Goal: Task Accomplishment & Management: Manage account settings

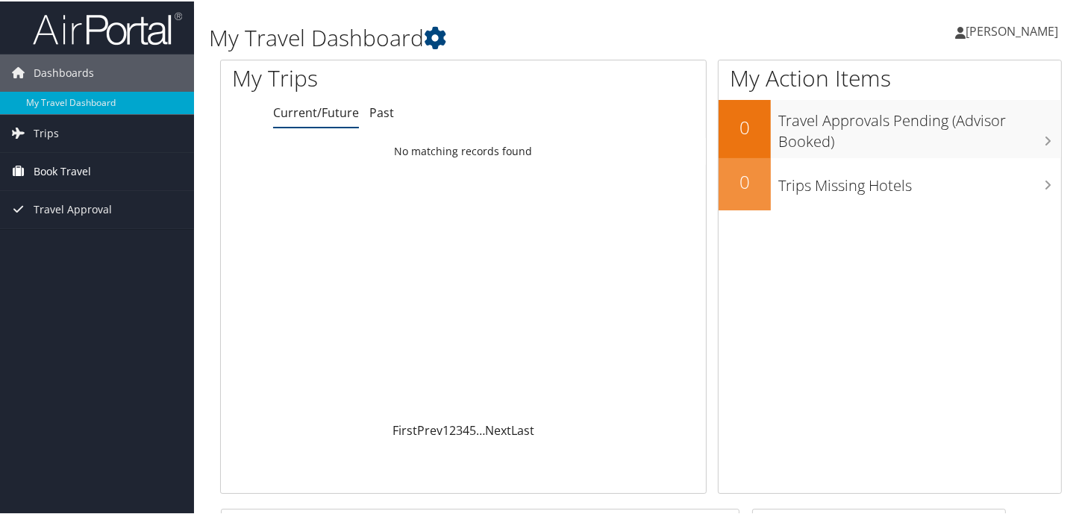
click at [68, 182] on span "Book Travel" at bounding box center [62, 169] width 57 height 37
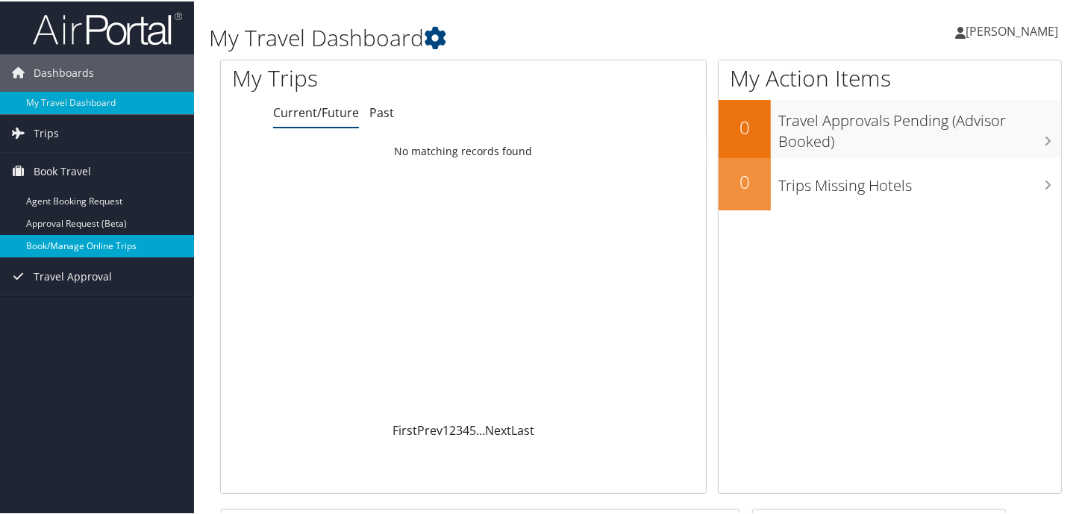
click at [91, 246] on link "Book/Manage Online Trips" at bounding box center [97, 245] width 194 height 22
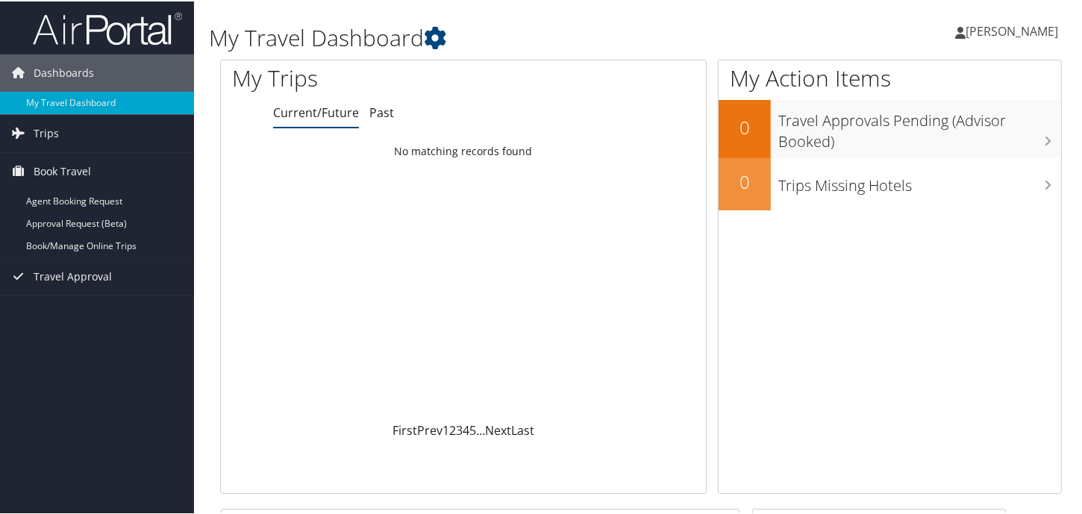
click at [991, 38] on link "[PERSON_NAME]" at bounding box center [1014, 29] width 118 height 45
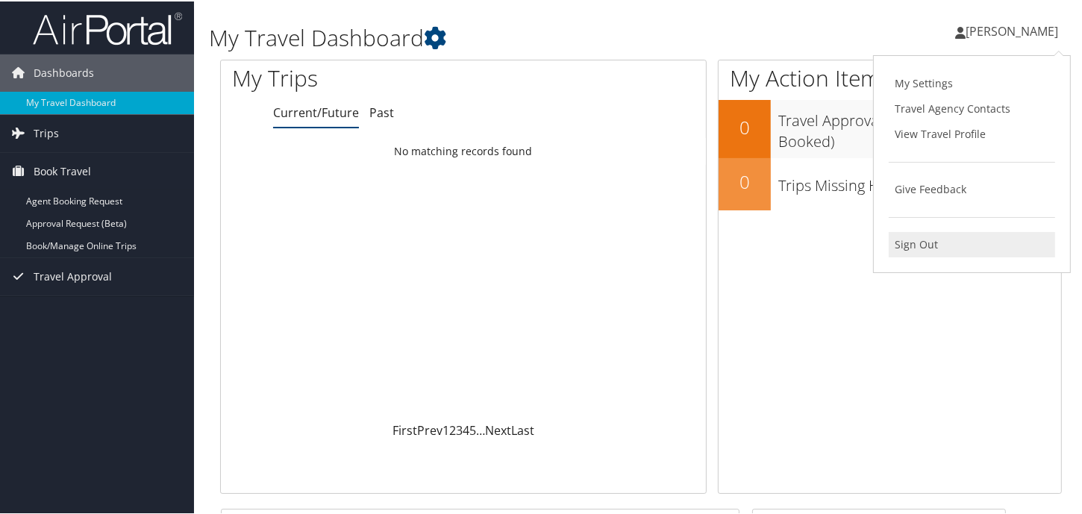
click at [927, 240] on link "Sign Out" at bounding box center [972, 243] width 166 height 25
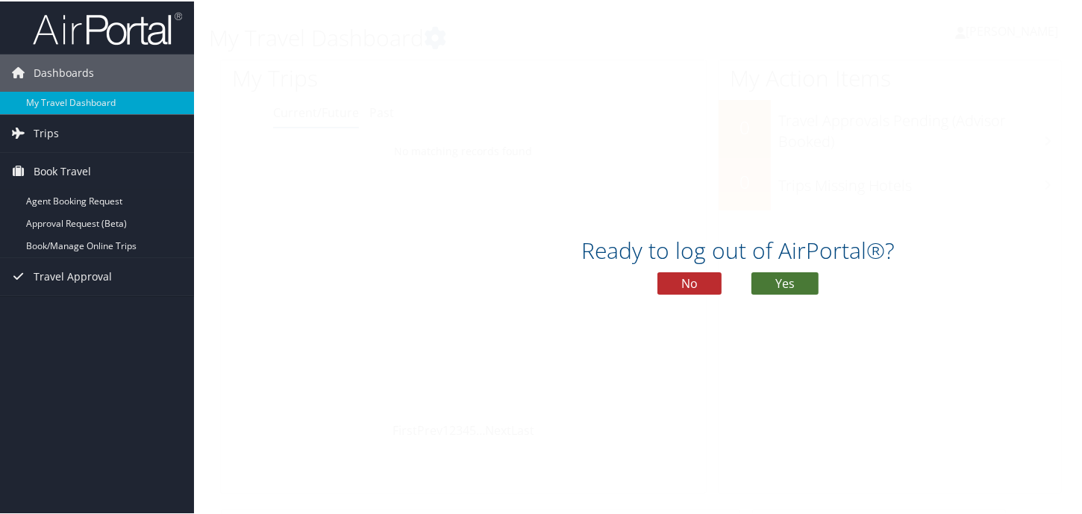
click at [773, 275] on button "Yes" at bounding box center [784, 282] width 67 height 22
